Goal: Transaction & Acquisition: Download file/media

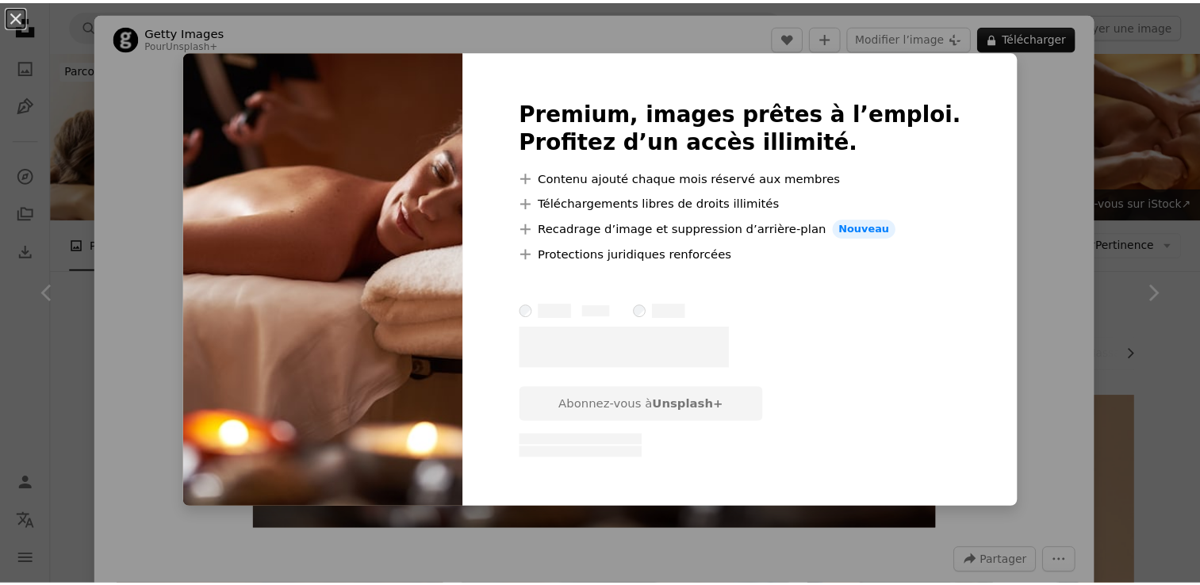
scroll to position [9279, 0]
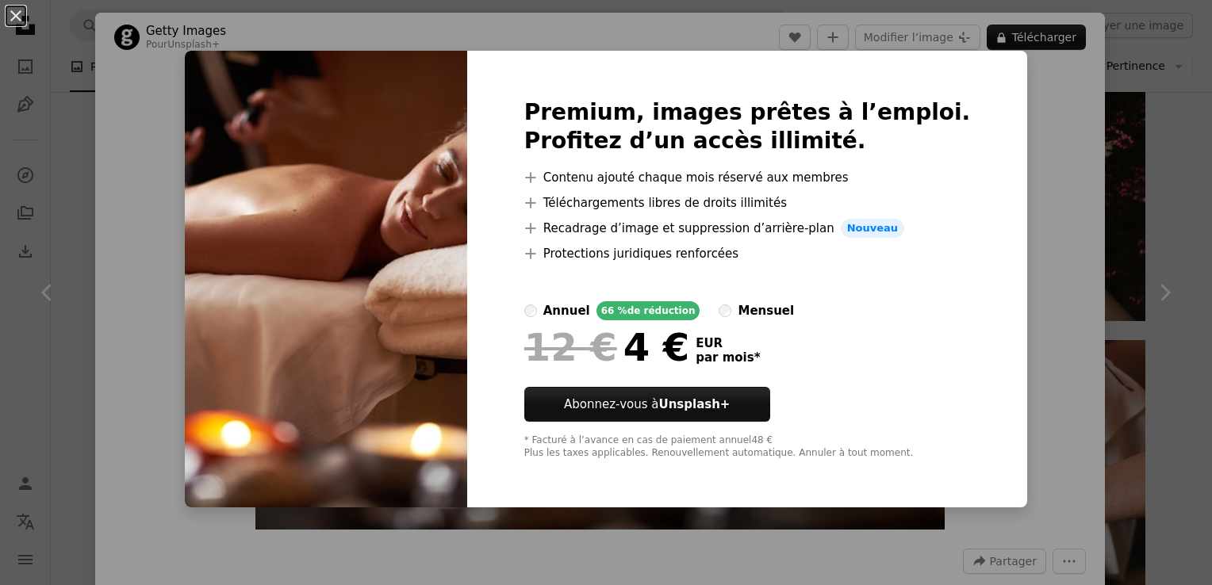
click at [1060, 128] on div "An X shape Premium, images prêtes à l’emploi. Profitez d’un accès illimité. A p…" at bounding box center [606, 292] width 1212 height 585
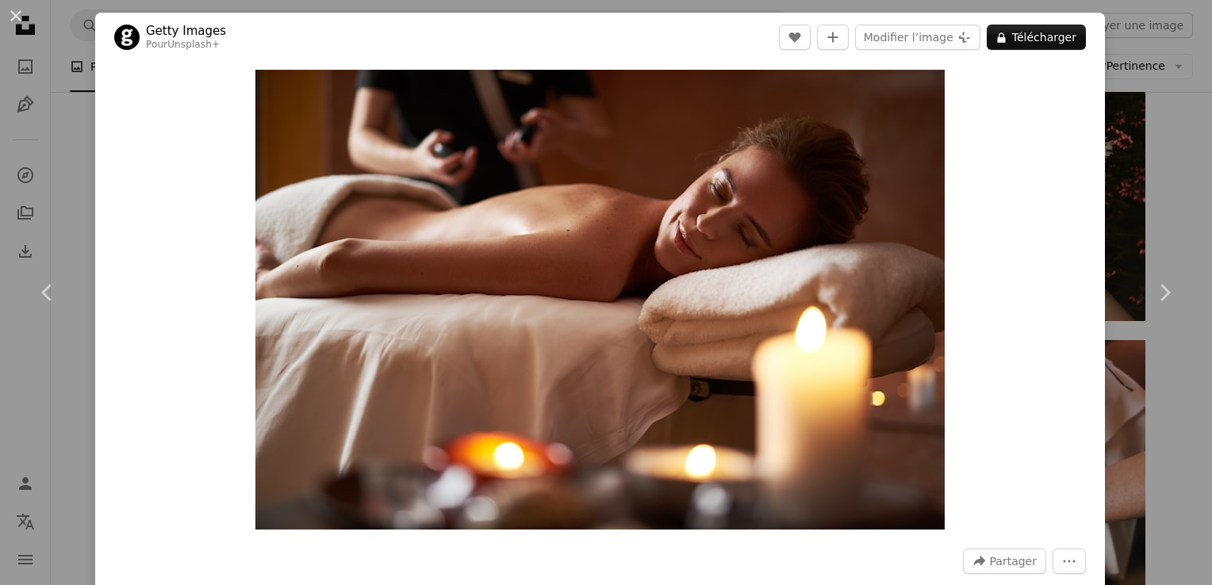
click at [1165, 401] on div "An X shape Chevron left Chevron right Getty Images Pour Unsplash+ A heart A plu…" at bounding box center [606, 292] width 1212 height 585
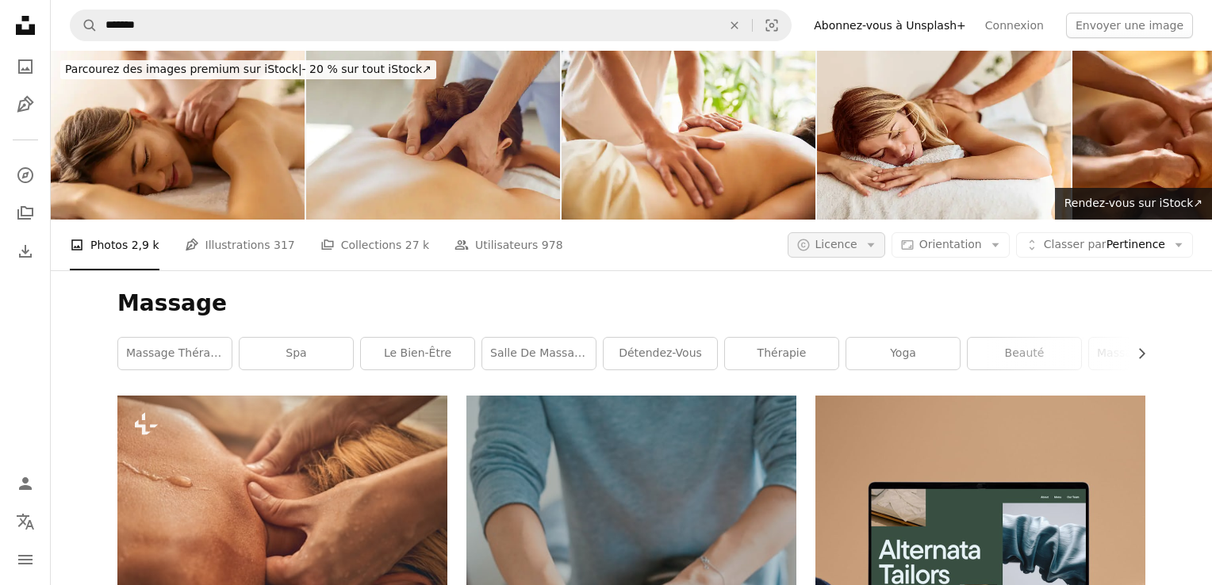
scroll to position [14434, 0]
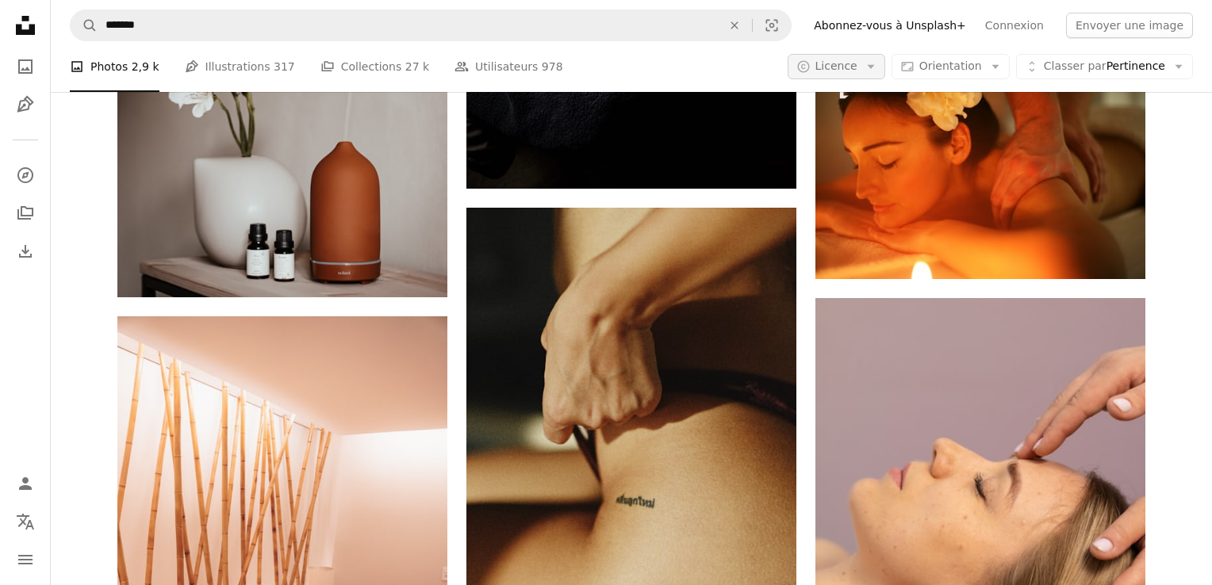
click at [838, 67] on span "Licence" at bounding box center [836, 65] width 42 height 13
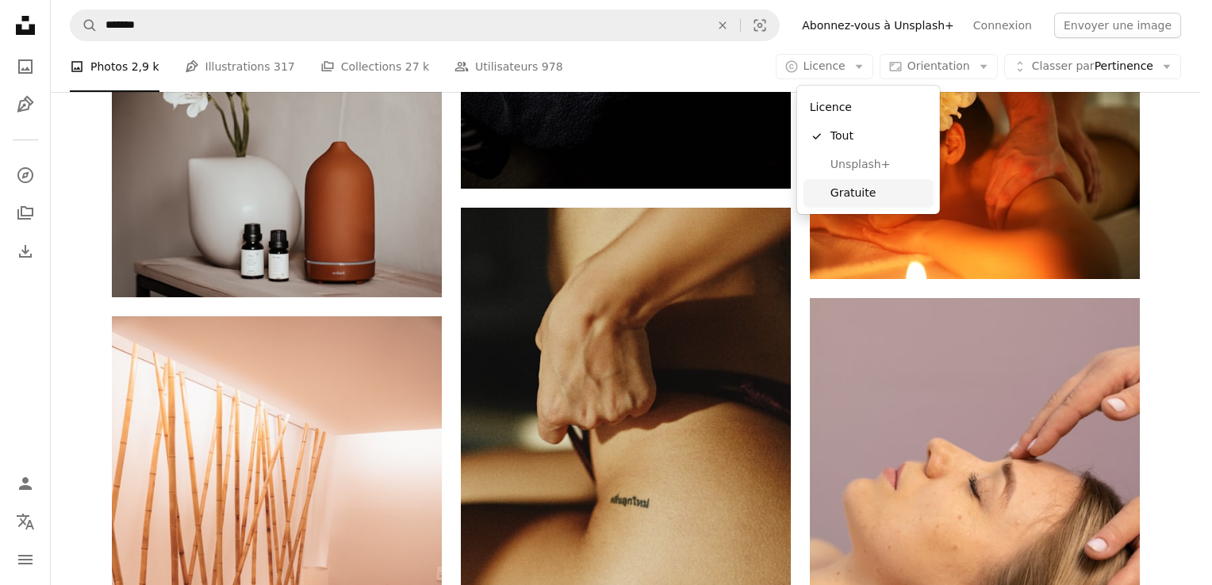
click at [849, 201] on span "Gratuite" at bounding box center [878, 194] width 97 height 16
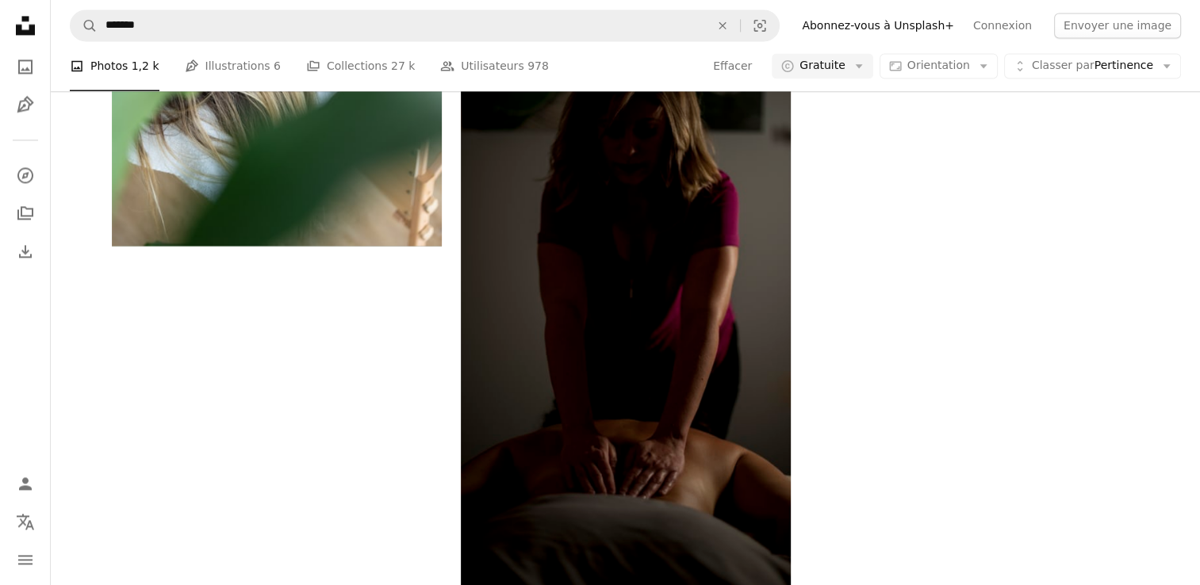
scroll to position [159, 0]
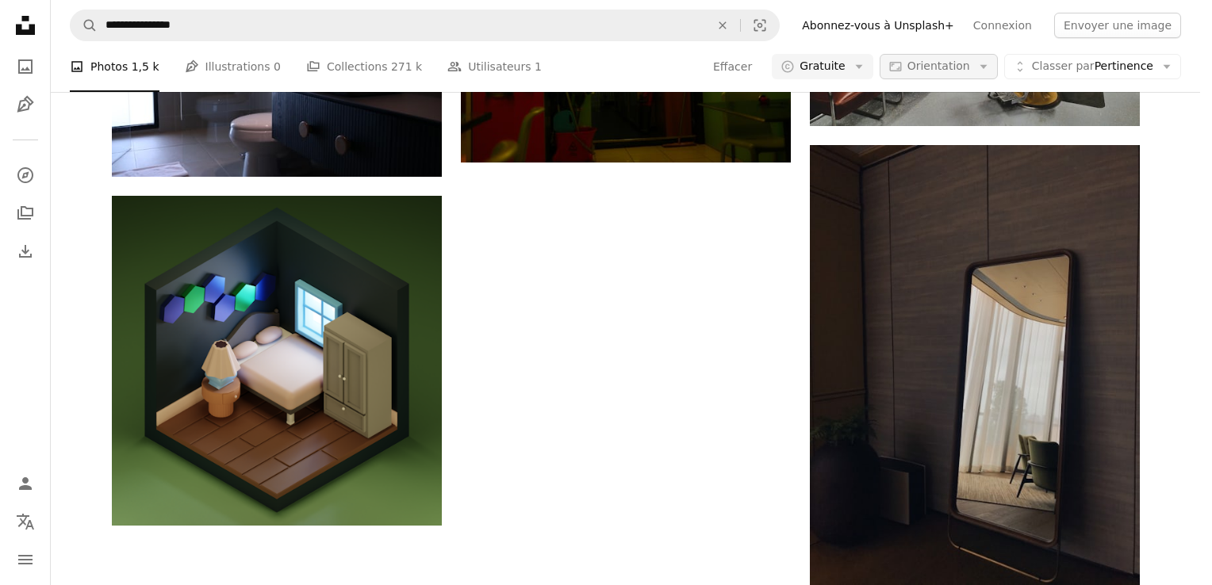
click at [931, 69] on span "Orientation" at bounding box center [938, 65] width 63 height 13
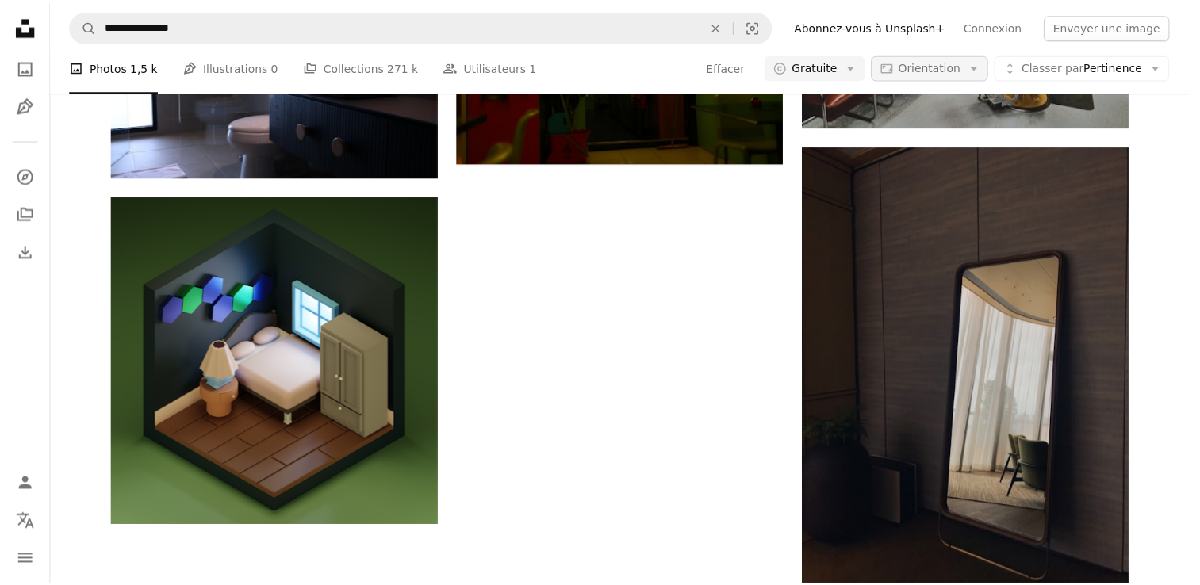
scroll to position [8803, 0]
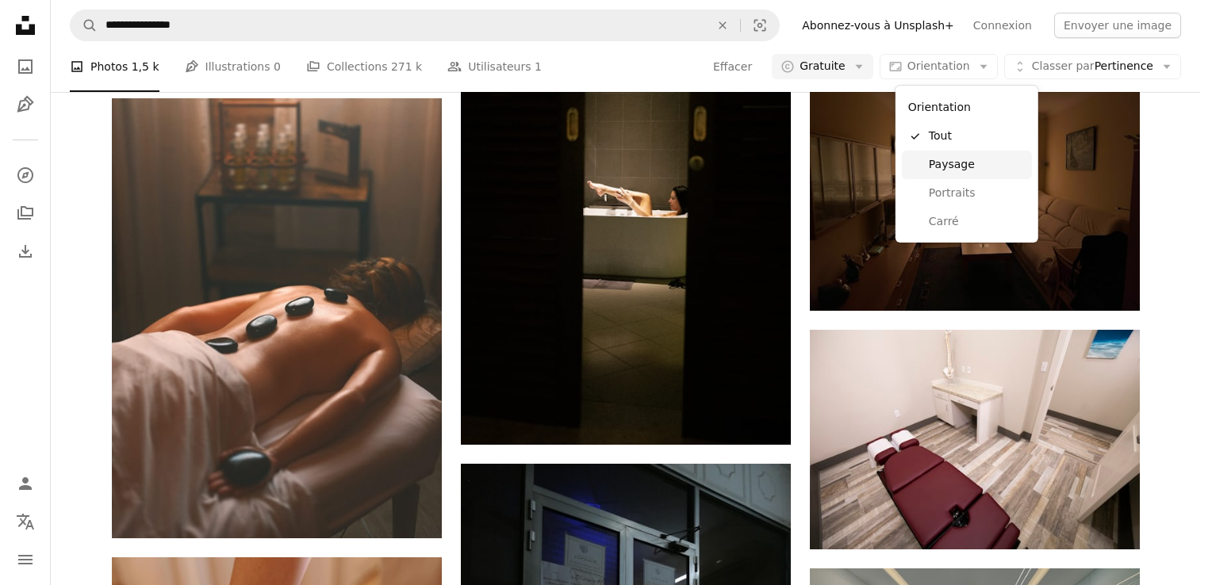
click at [937, 163] on span "Paysage" at bounding box center [977, 165] width 97 height 16
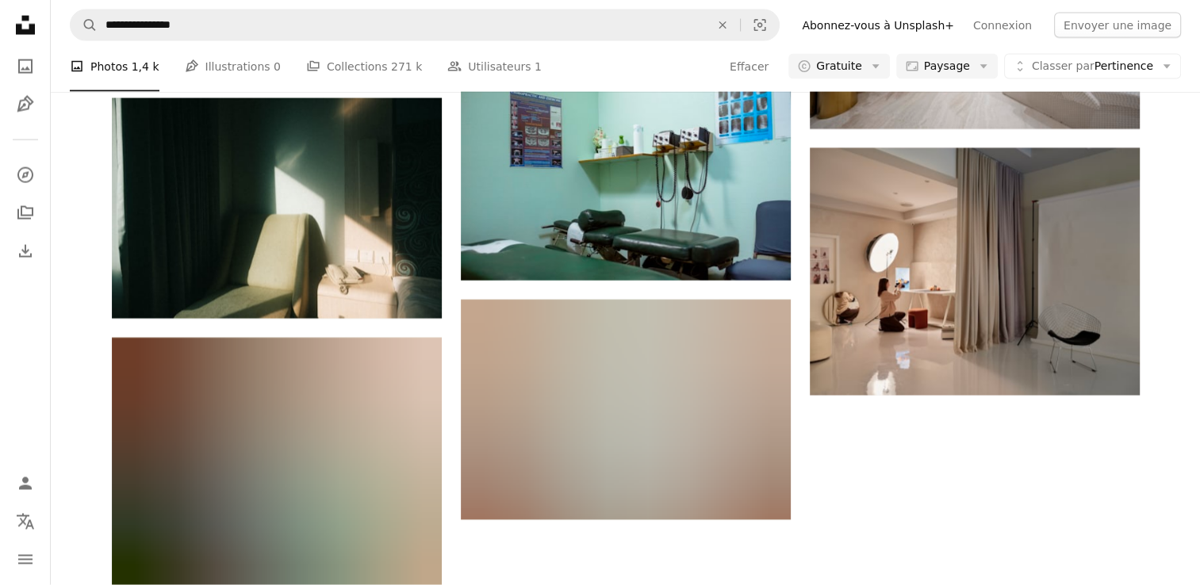
scroll to position [634, 0]
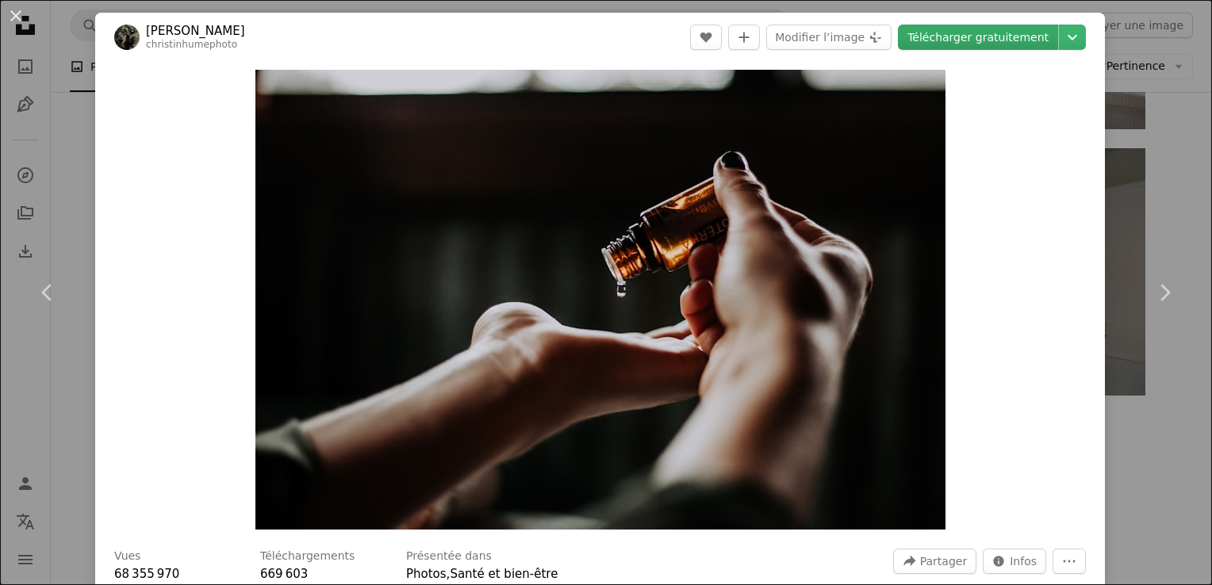
click at [930, 36] on link "Télécharger gratuitement" at bounding box center [978, 37] width 160 height 25
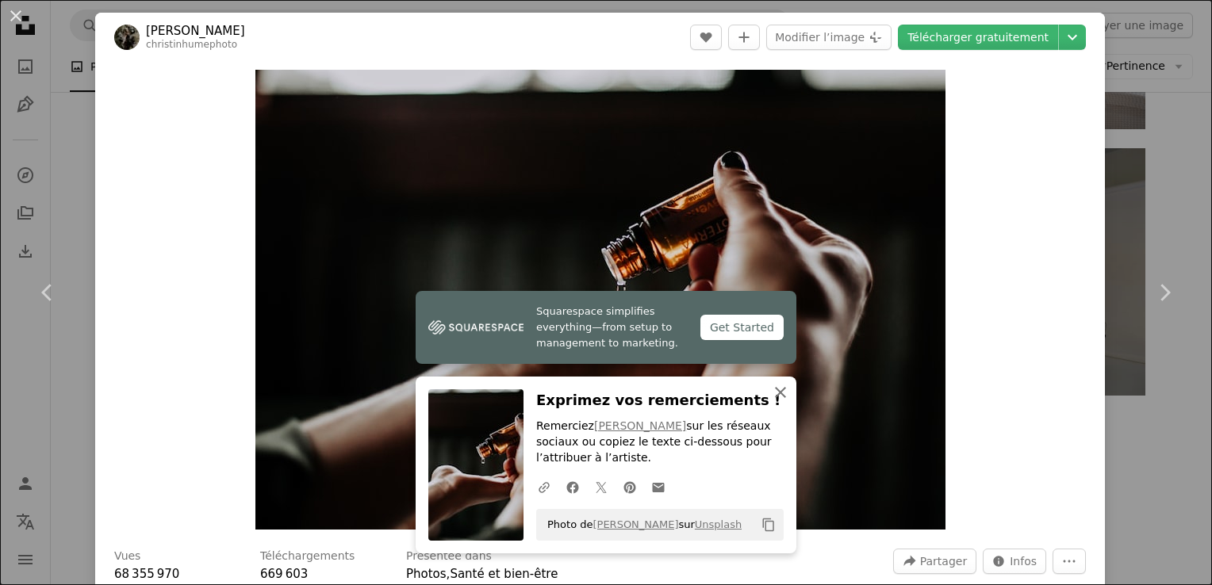
click at [776, 395] on icon "button" at bounding box center [780, 392] width 11 height 11
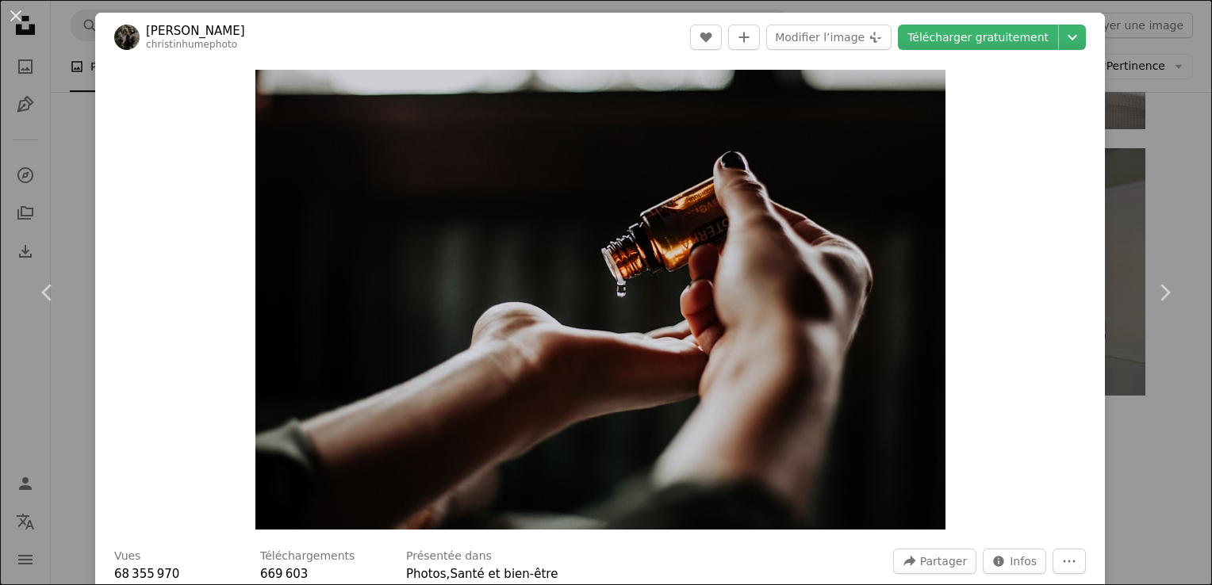
click at [1140, 144] on div "An X shape Chevron left Chevron right [PERSON_NAME] christinhumephoto A heart A…" at bounding box center [606, 292] width 1212 height 585
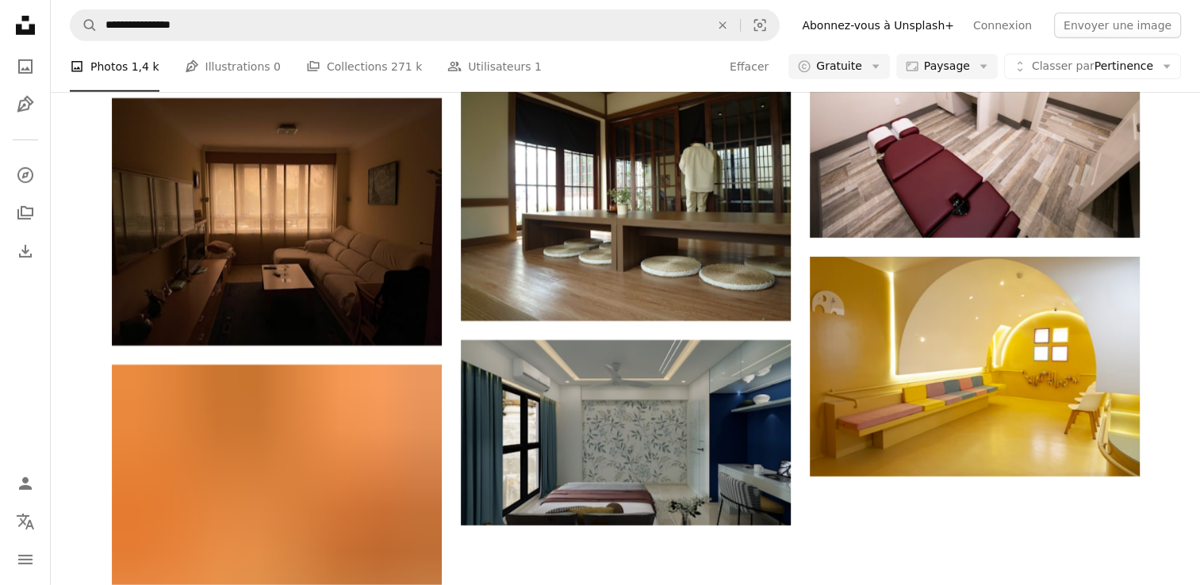
scroll to position [1983, 0]
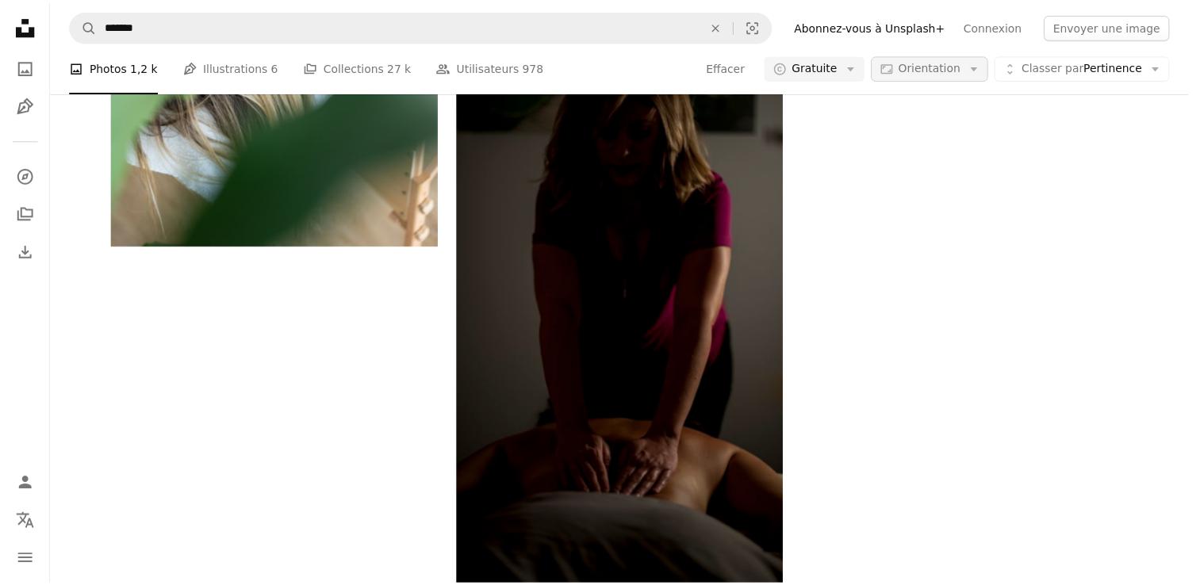
scroll to position [159, 0]
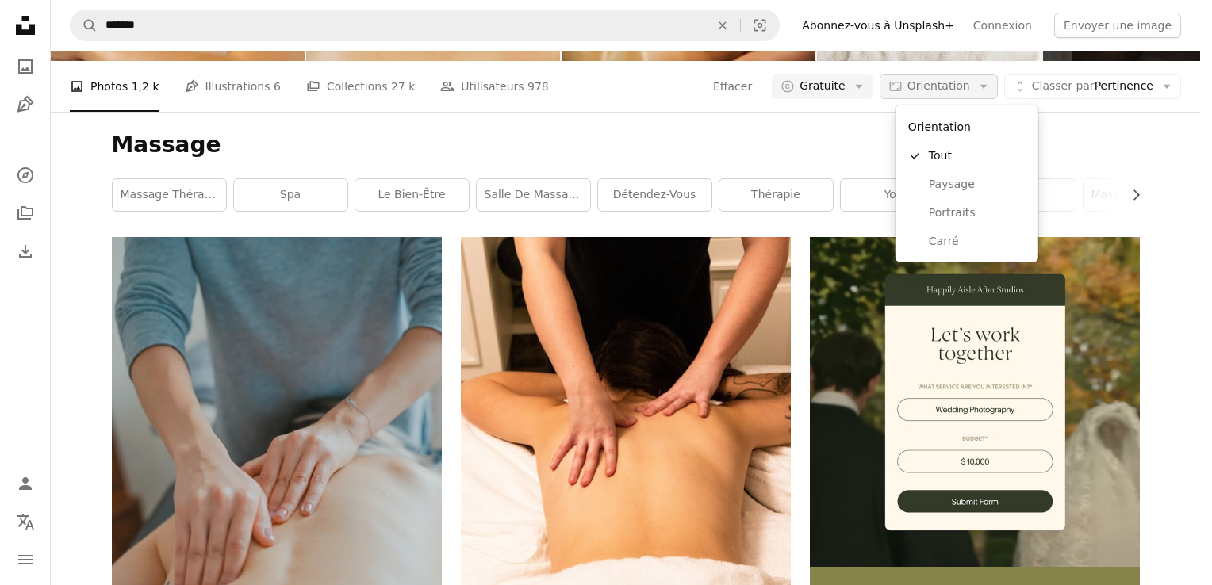
click at [945, 97] on button "Aspect ratio Orientation Arrow down" at bounding box center [939, 86] width 118 height 25
click at [937, 189] on span "Paysage" at bounding box center [977, 185] width 97 height 16
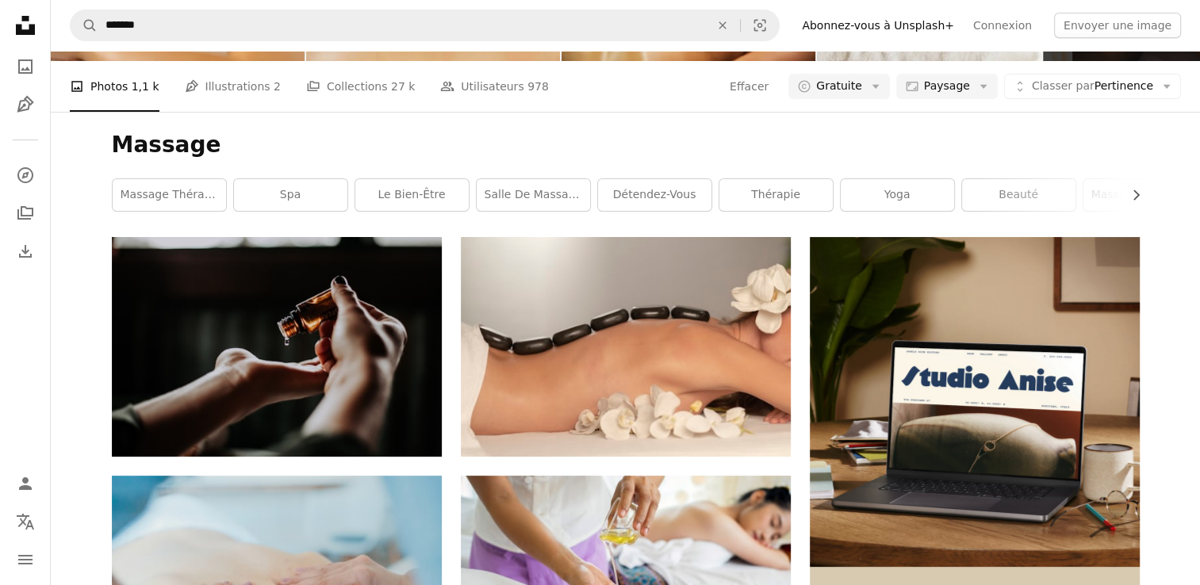
scroll to position [238, 0]
click at [411, 179] on link "le bien-être" at bounding box center [411, 195] width 113 height 32
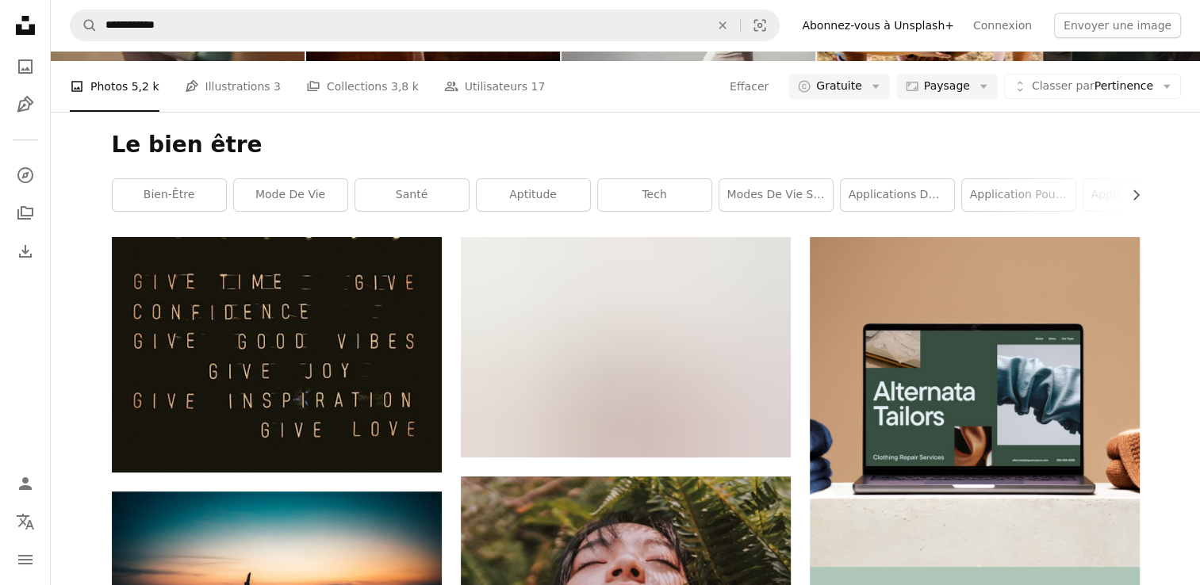
scroll to position [2141, 0]
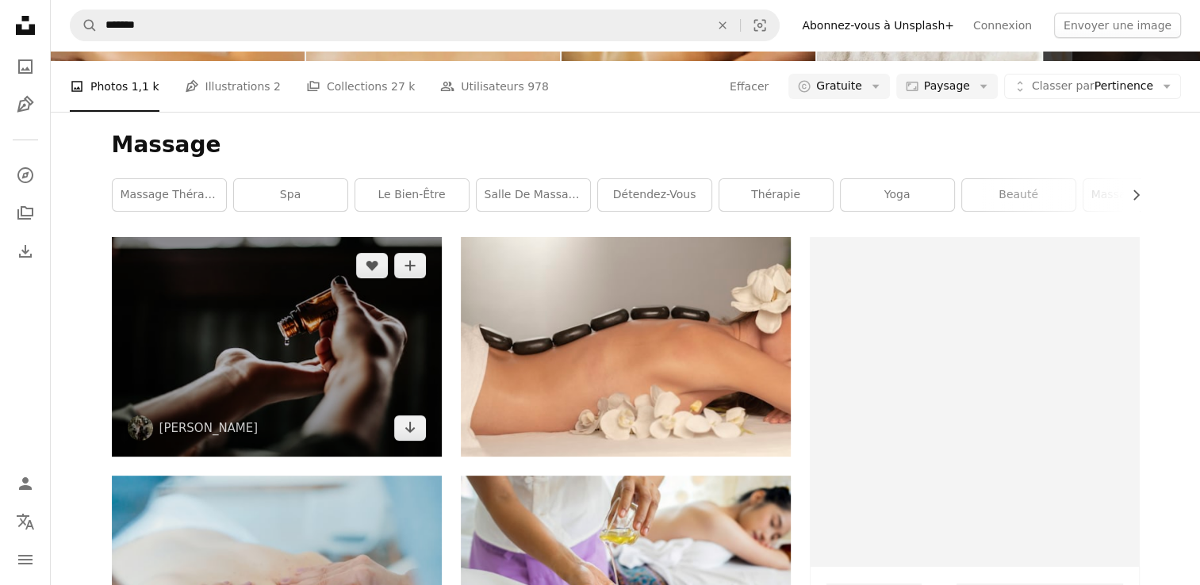
scroll to position [238, 0]
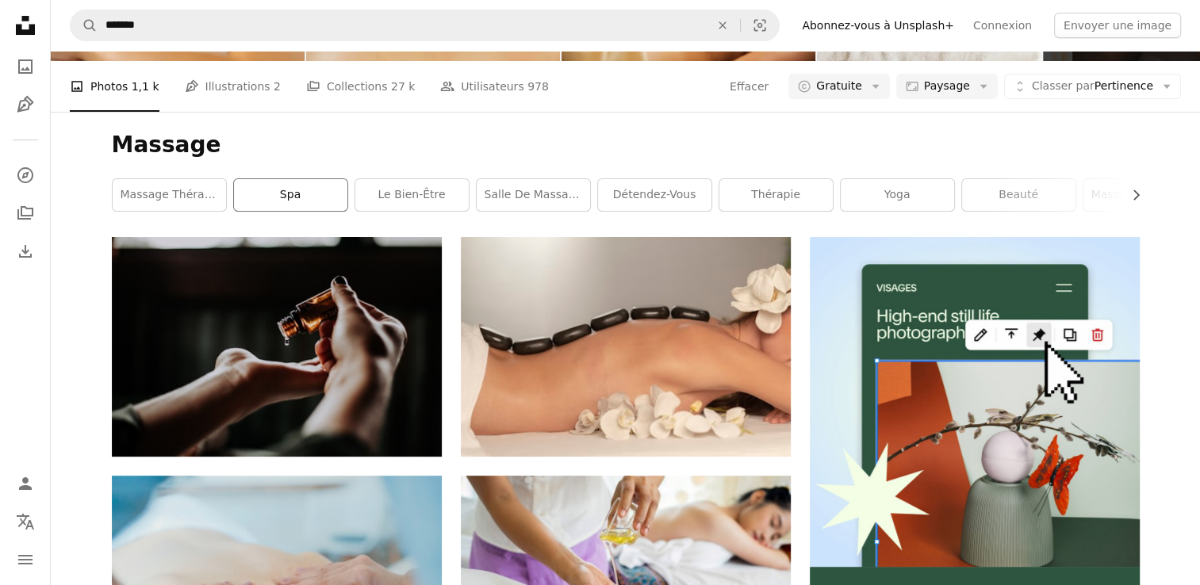
click at [303, 179] on link "spa" at bounding box center [290, 195] width 113 height 32
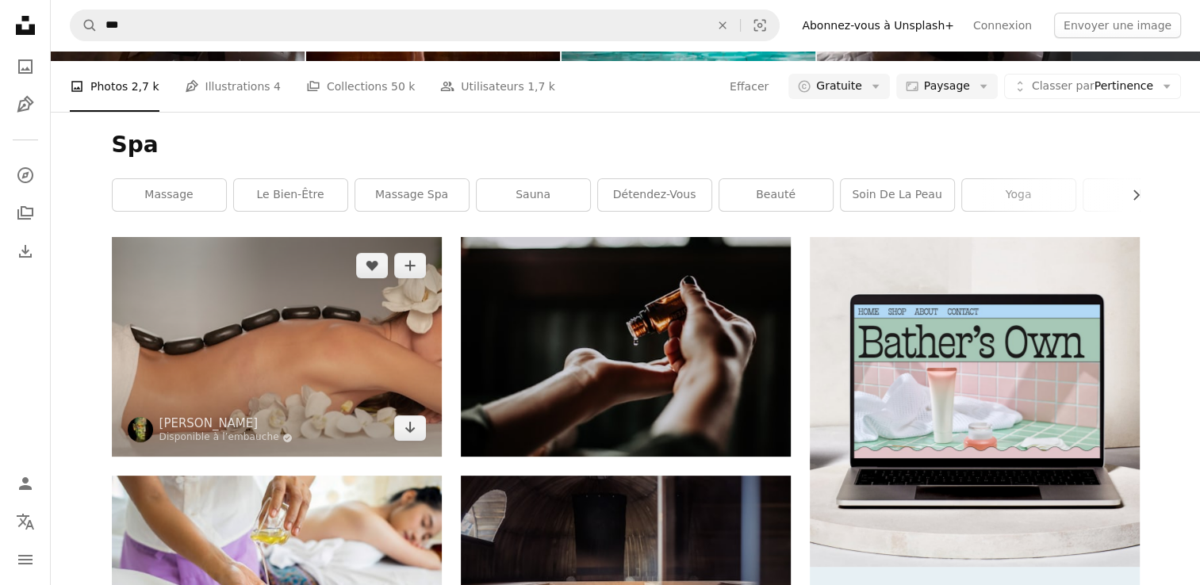
scroll to position [317, 0]
click at [256, 237] on img at bounding box center [277, 347] width 330 height 220
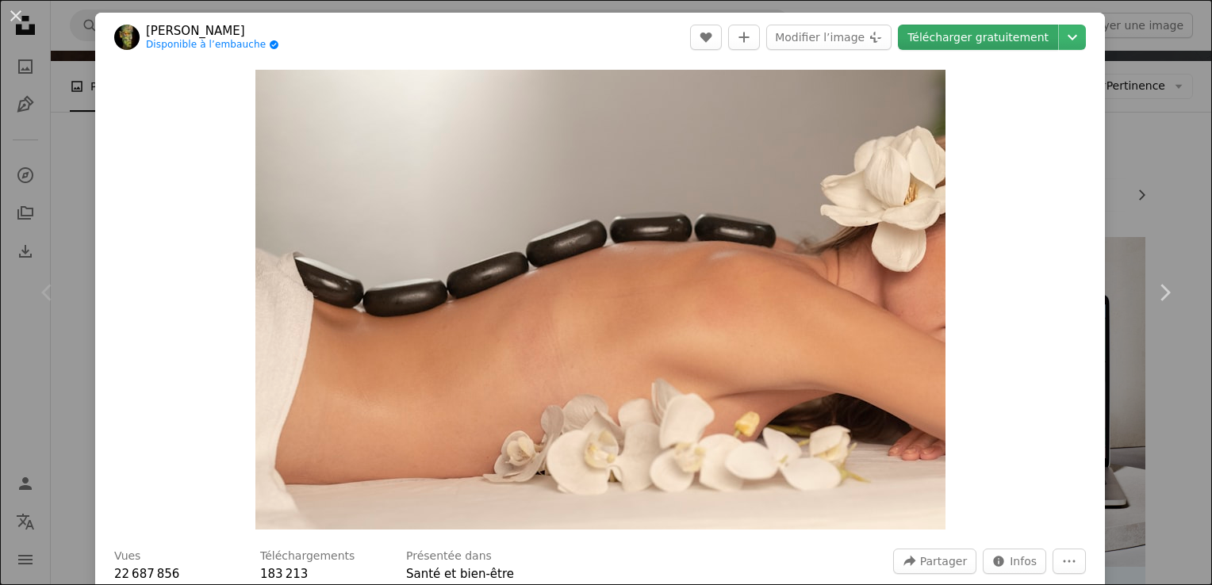
click at [958, 43] on link "Télécharger gratuitement" at bounding box center [978, 37] width 160 height 25
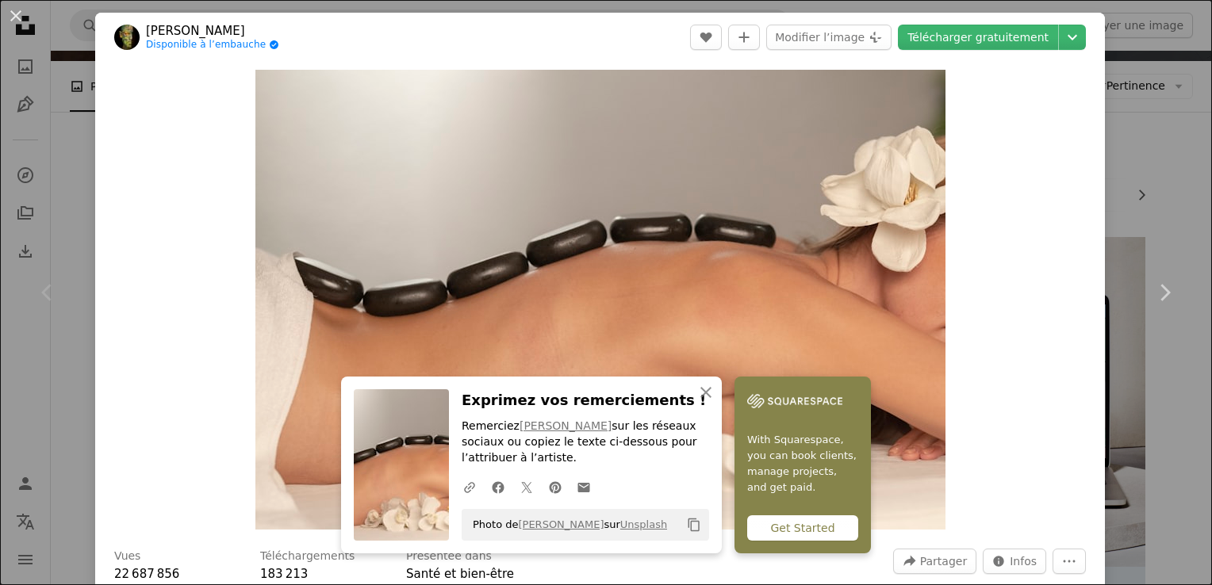
drag, startPoint x: 1142, startPoint y: 151, endPoint x: 996, endPoint y: 221, distance: 161.8
click at [1142, 151] on div "An X shape Chevron left Chevron right engin akyurt Disponible à l’embauche A ch…" at bounding box center [606, 292] width 1212 height 585
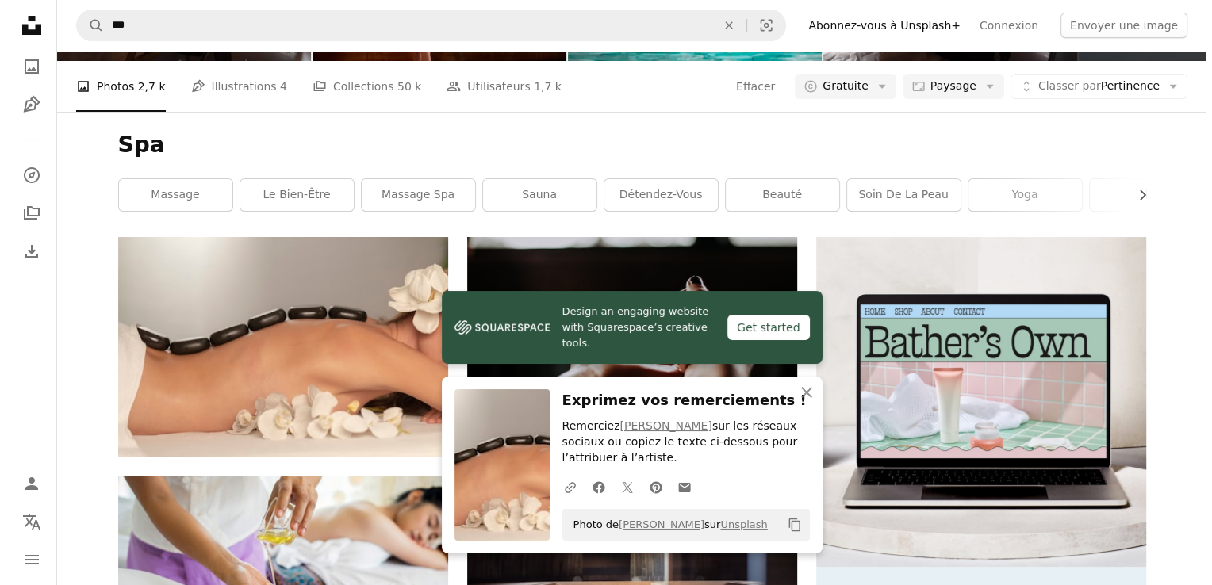
scroll to position [793, 0]
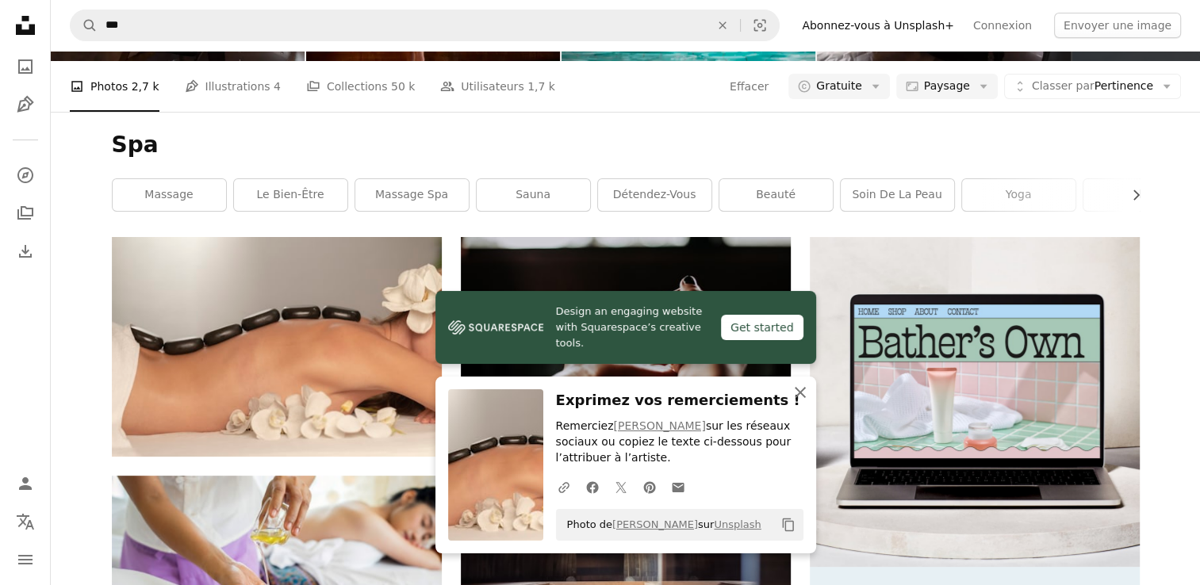
click at [796, 394] on icon "An X shape" at bounding box center [800, 392] width 19 height 19
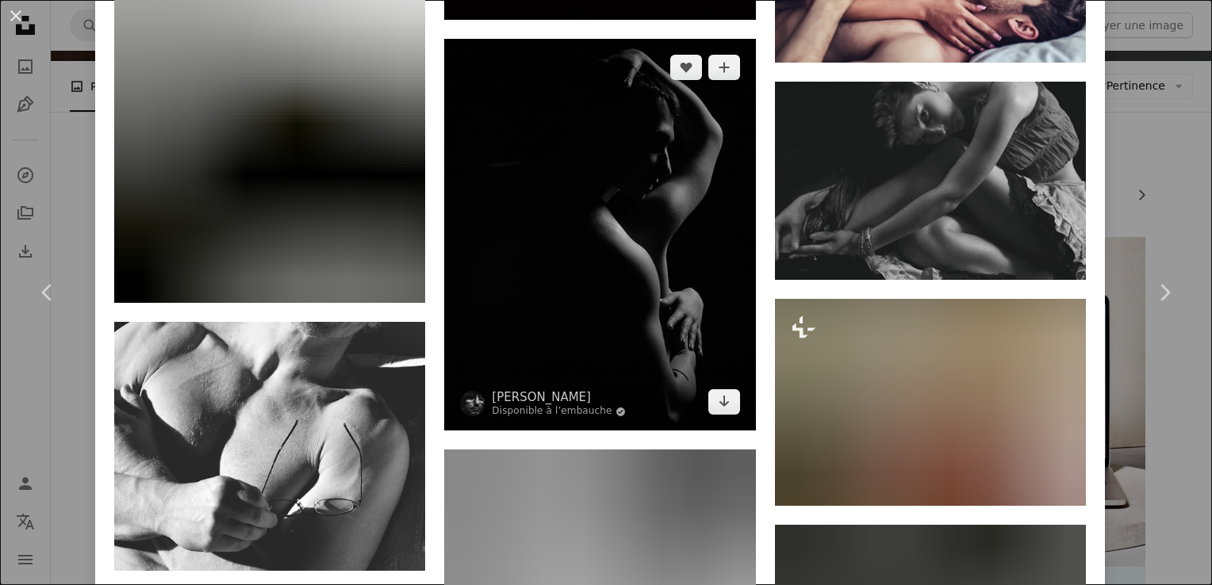
scroll to position [14775, 0]
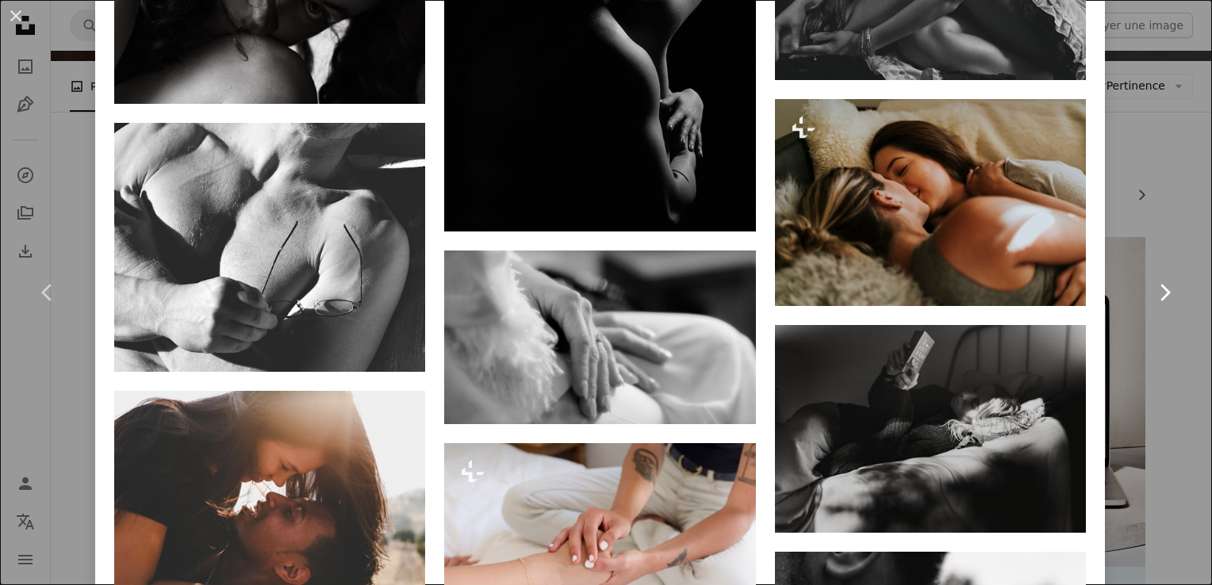
click at [1140, 227] on link "Chevron right" at bounding box center [1164, 293] width 95 height 152
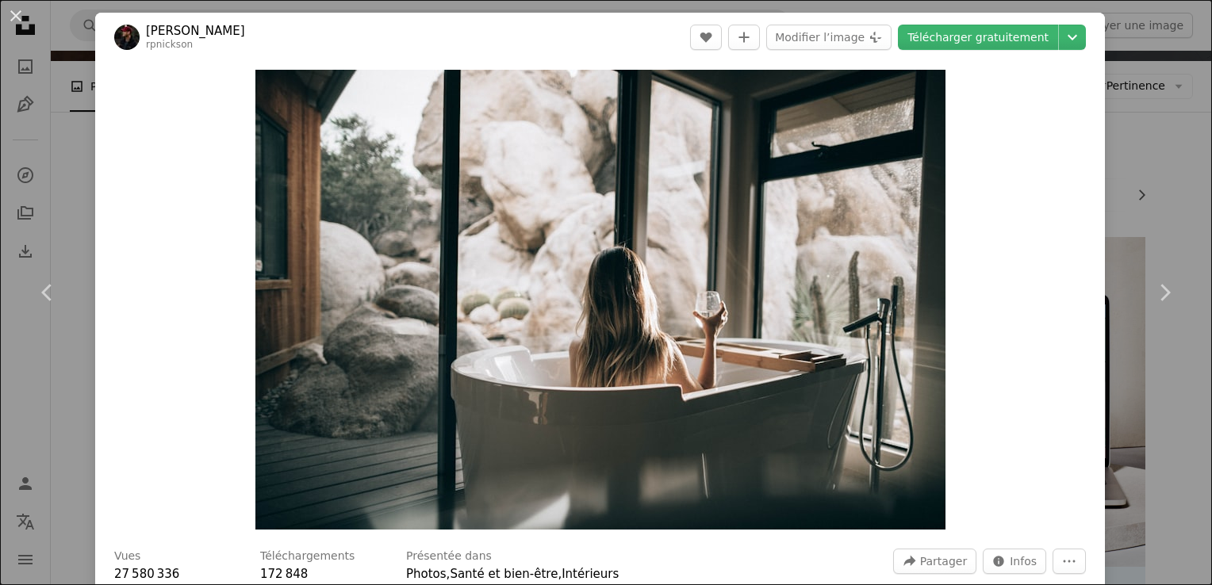
click at [1169, 125] on div "An X shape Chevron left Chevron right [PERSON_NAME] rpnickson A heart A plus si…" at bounding box center [606, 292] width 1212 height 585
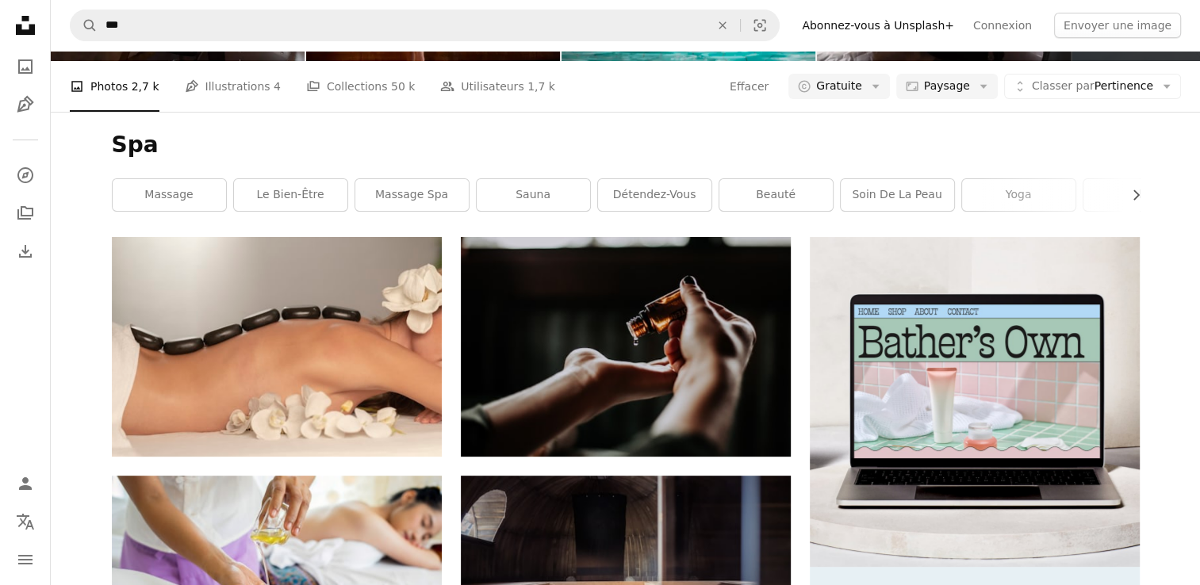
scroll to position [14752, 0]
